Goal: Transaction & Acquisition: Purchase product/service

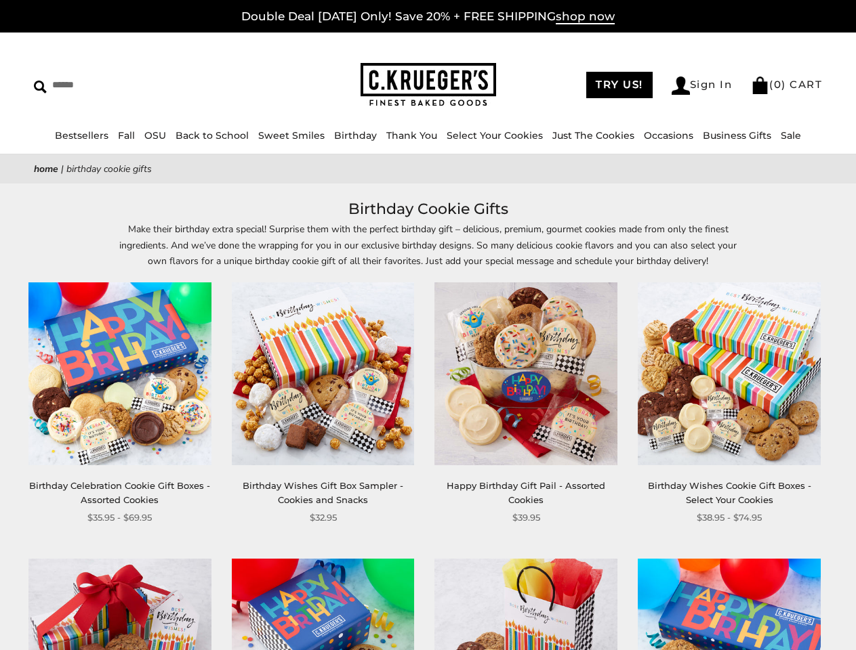
click at [427, 325] on div "**********" at bounding box center [515, 403] width 203 height 243
click at [124, 85] on input "Search" at bounding box center [124, 85] width 180 height 21
click at [663, 135] on link "Occasions" at bounding box center [668, 135] width 49 height 12
